Goal: Information Seeking & Learning: Learn about a topic

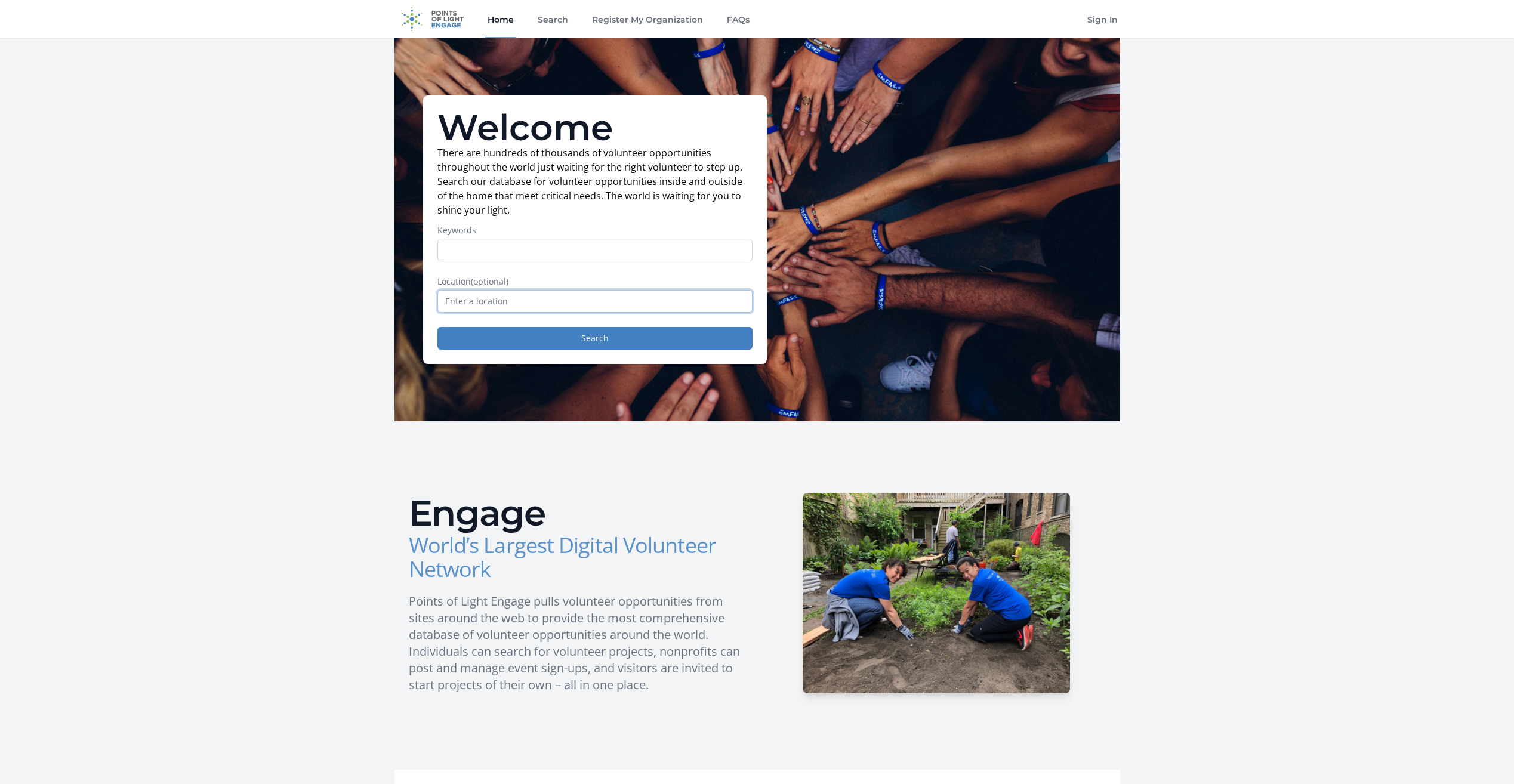
click at [518, 301] on input "text" at bounding box center [595, 301] width 315 height 23
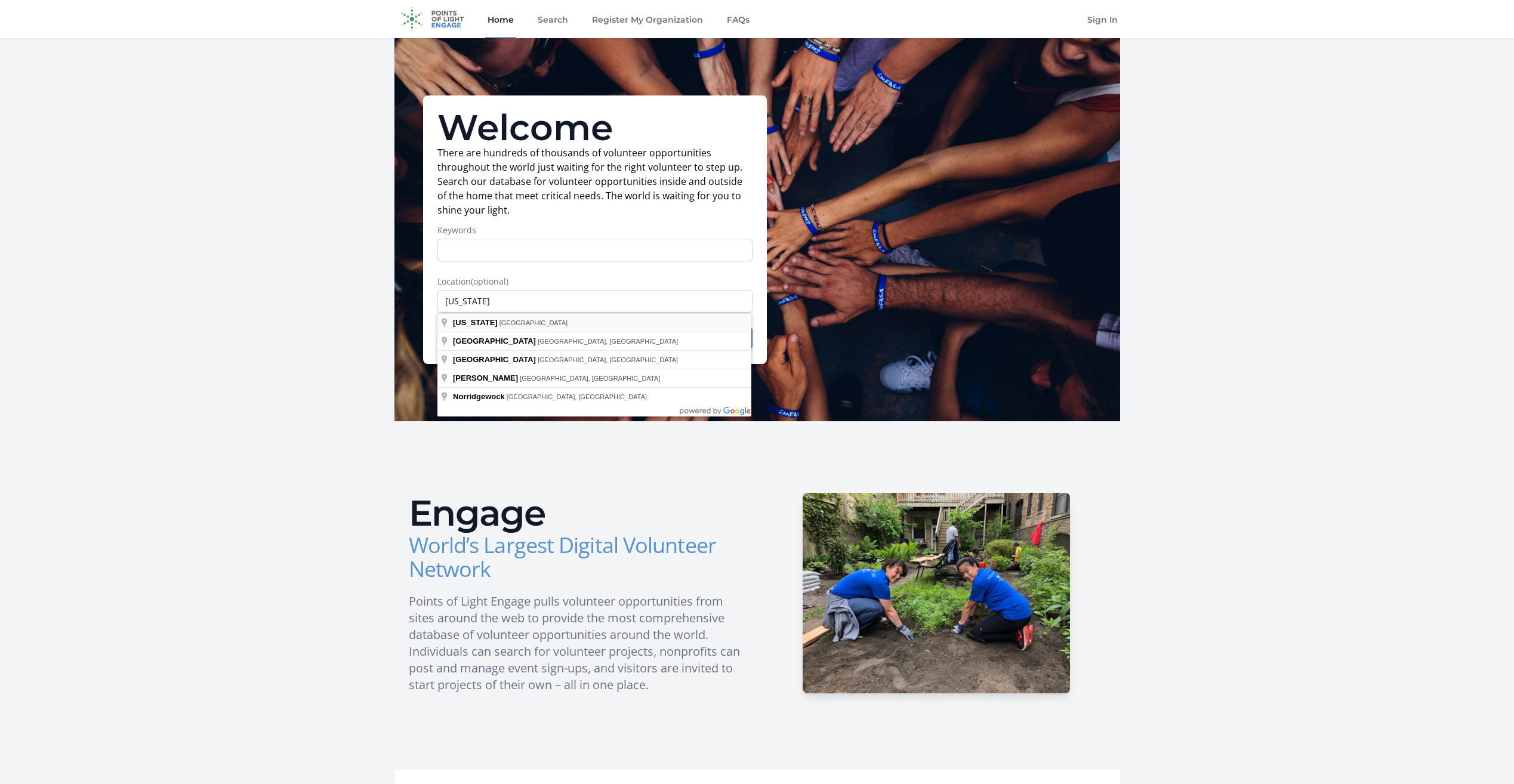
type input "[US_STATE], [GEOGRAPHIC_DATA]"
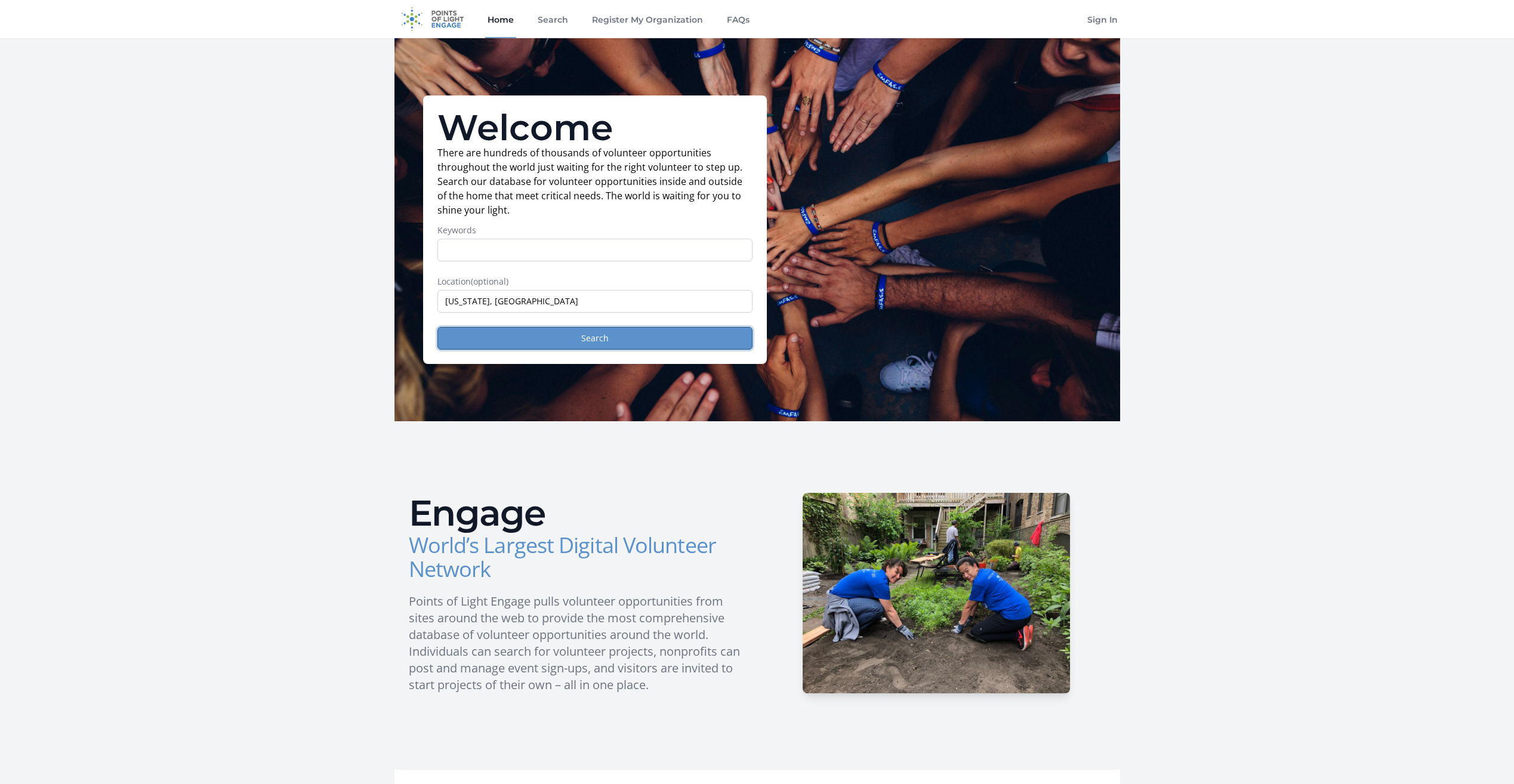
click at [568, 343] on button "Search" at bounding box center [595, 338] width 315 height 23
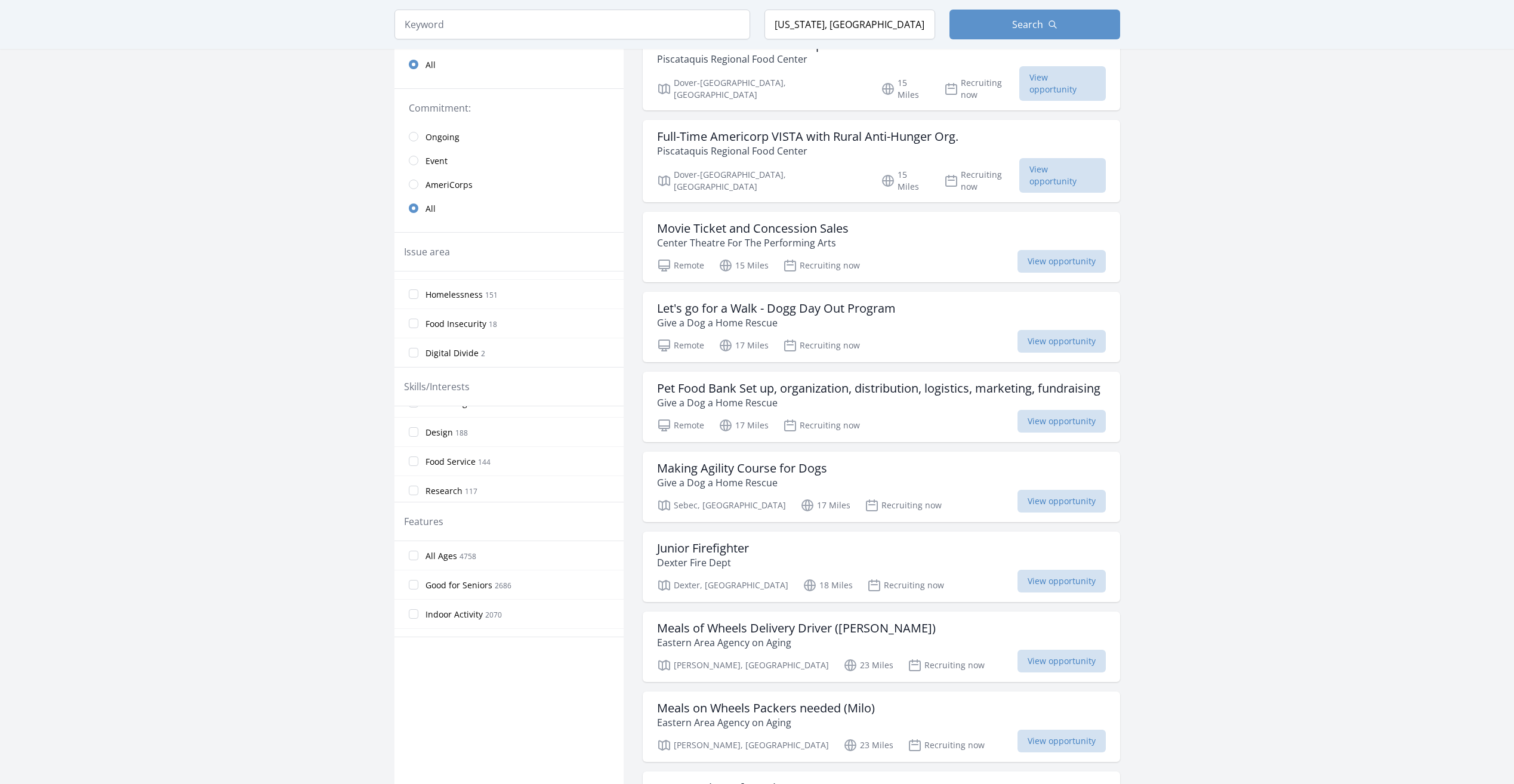
scroll to position [836, 0]
click at [412, 433] on input "Accounting 246" at bounding box center [413, 433] width 10 height 10
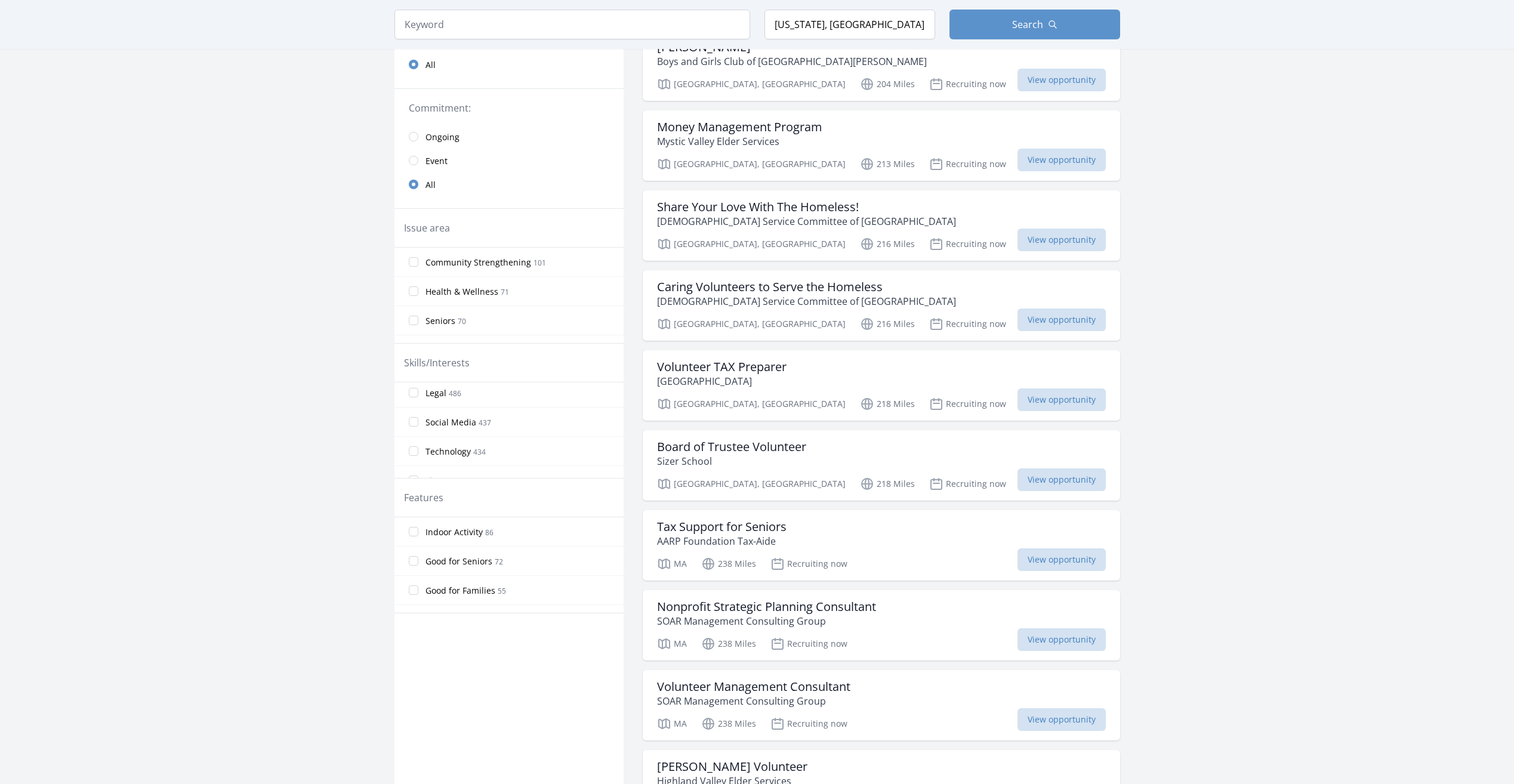
scroll to position [657, 0]
click at [411, 386] on input "Legal 486" at bounding box center [413, 383] width 10 height 10
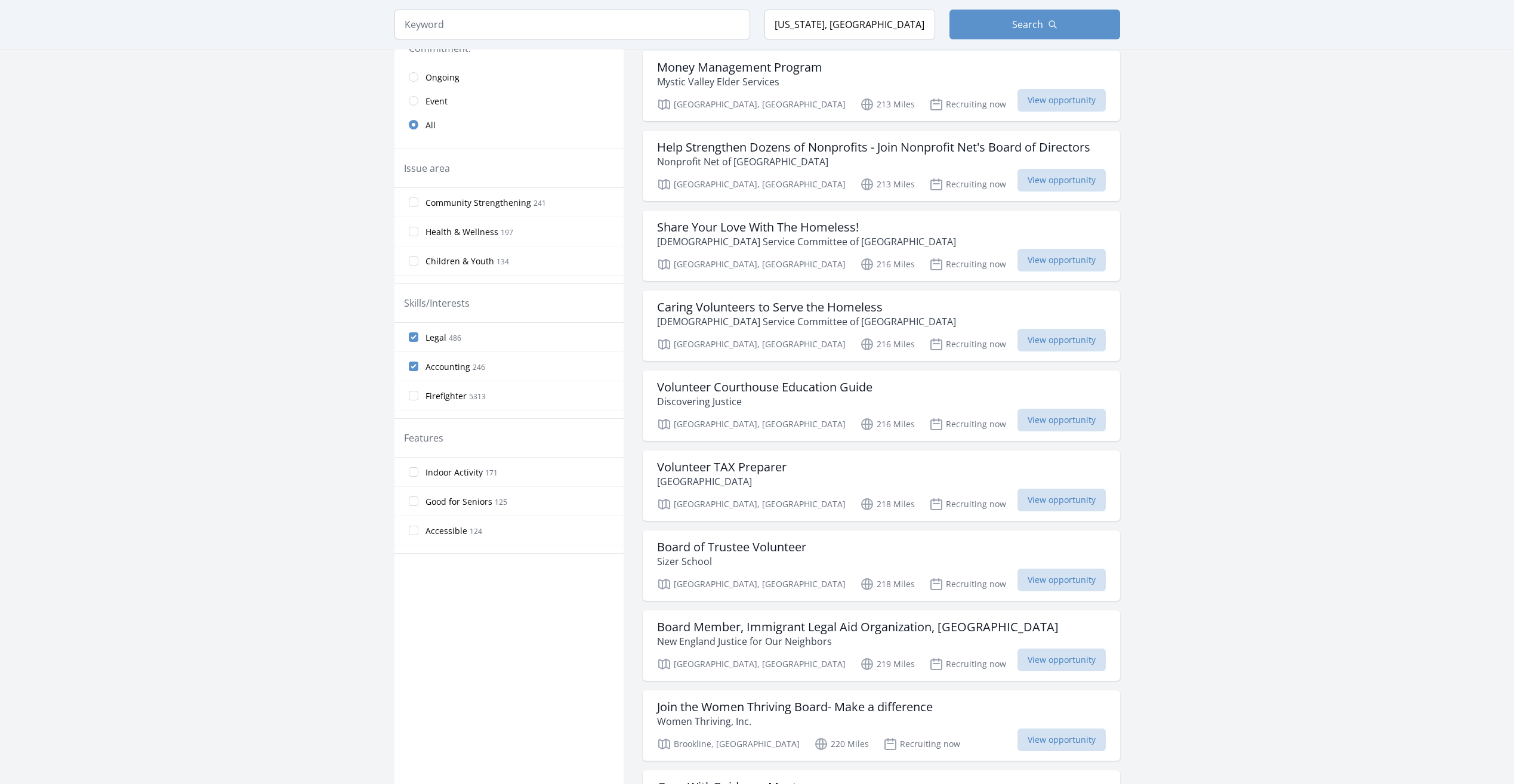
scroll to position [0, 0]
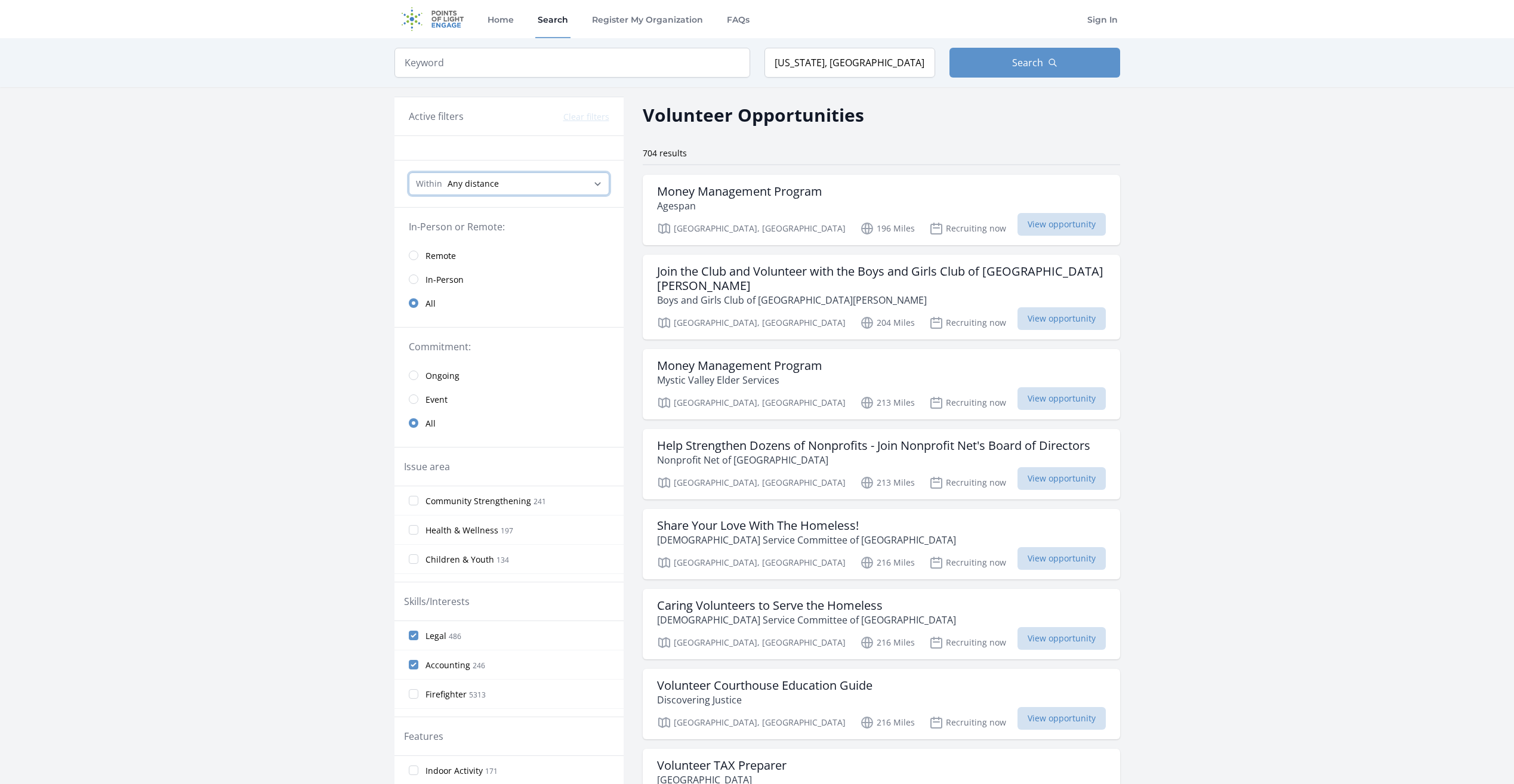
click at [598, 184] on select "Any distance , 5 Miles , 20 Miles , 50 Miles , 100 Miles" at bounding box center [509, 184] width 201 height 23
select select "80467"
click at [409, 173] on select "Any distance , 5 Miles , 20 Miles , 50 Miles , 100 Miles" at bounding box center [509, 184] width 201 height 23
